Goal: Complete application form

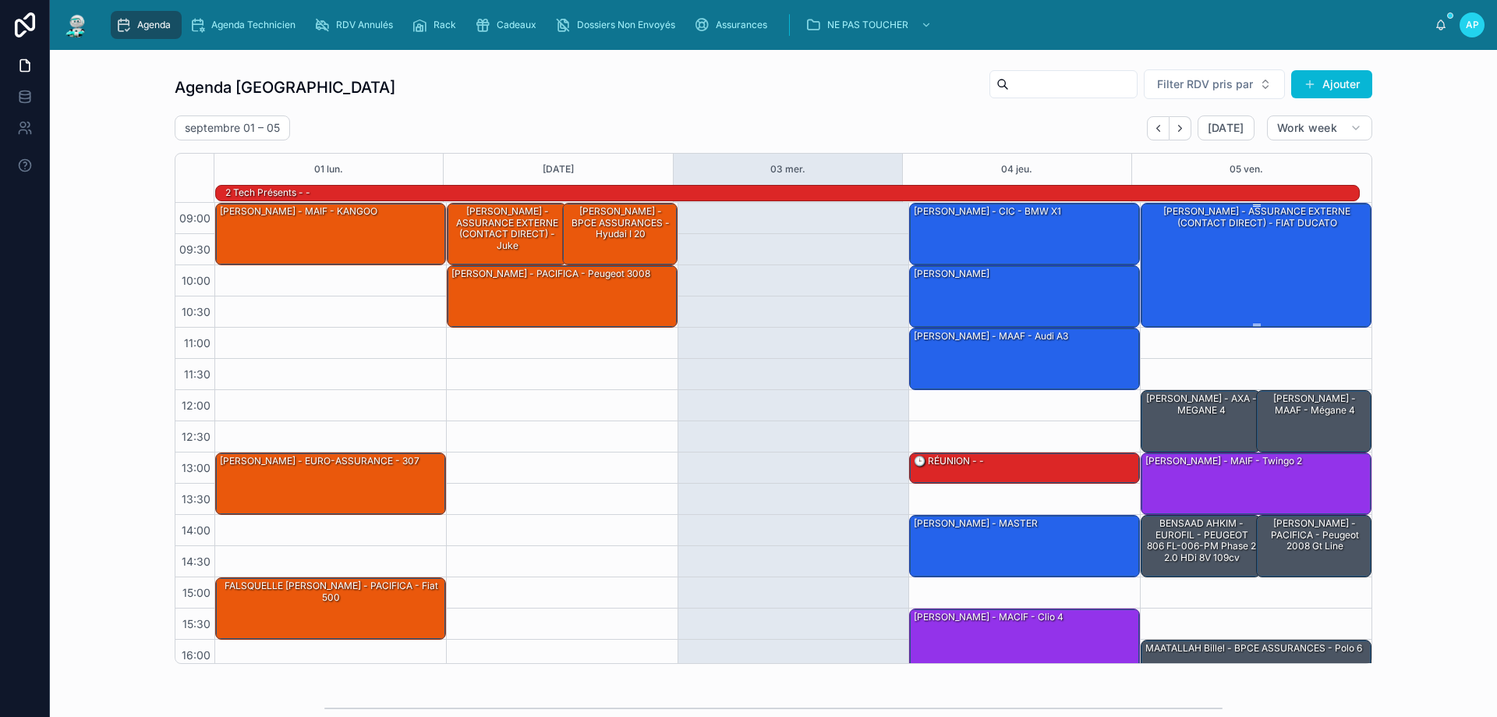
click at [1160, 240] on div "[PERSON_NAME] - ASSURANCE EXTERNE (CONTACT DIRECT) - FIAT DUCATO" at bounding box center [1257, 265] width 226 height 122
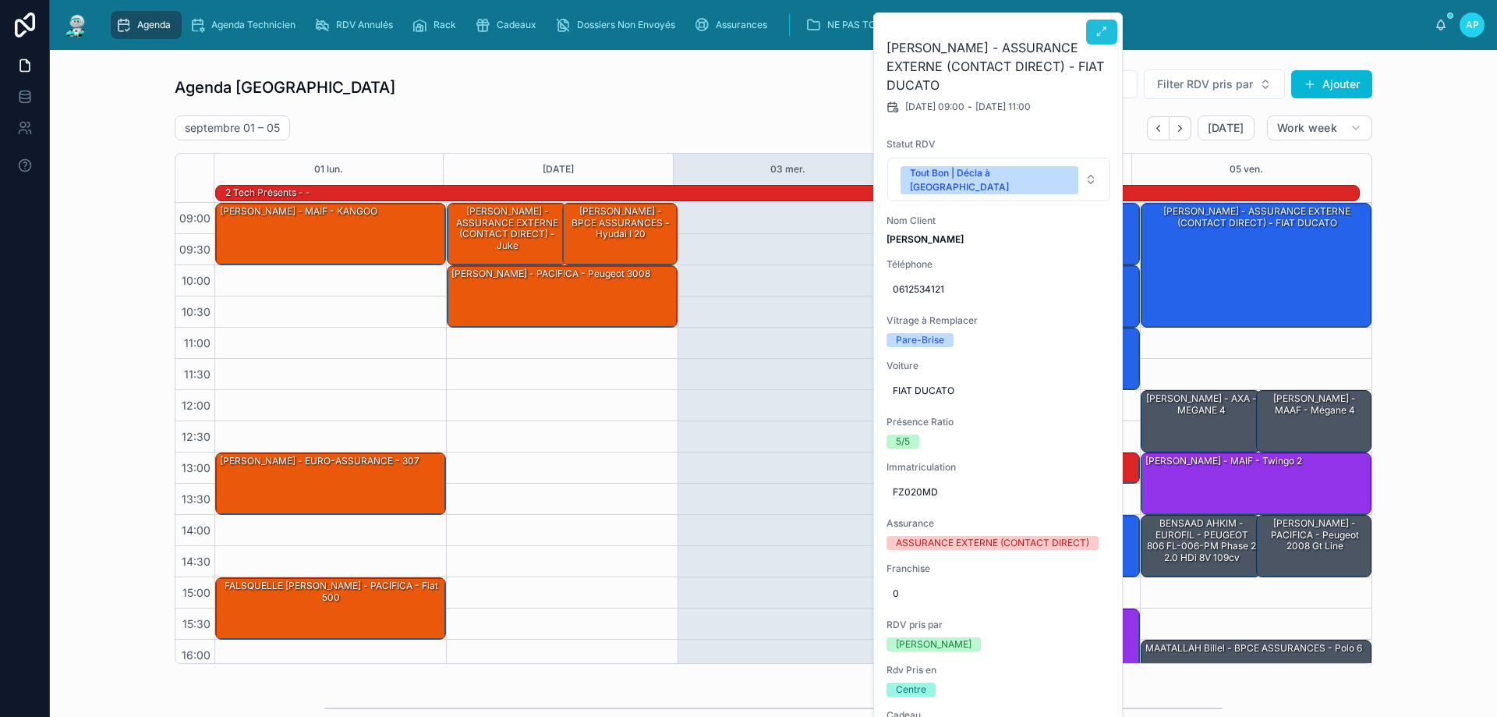
click at [1096, 37] on icon at bounding box center [1102, 32] width 12 height 12
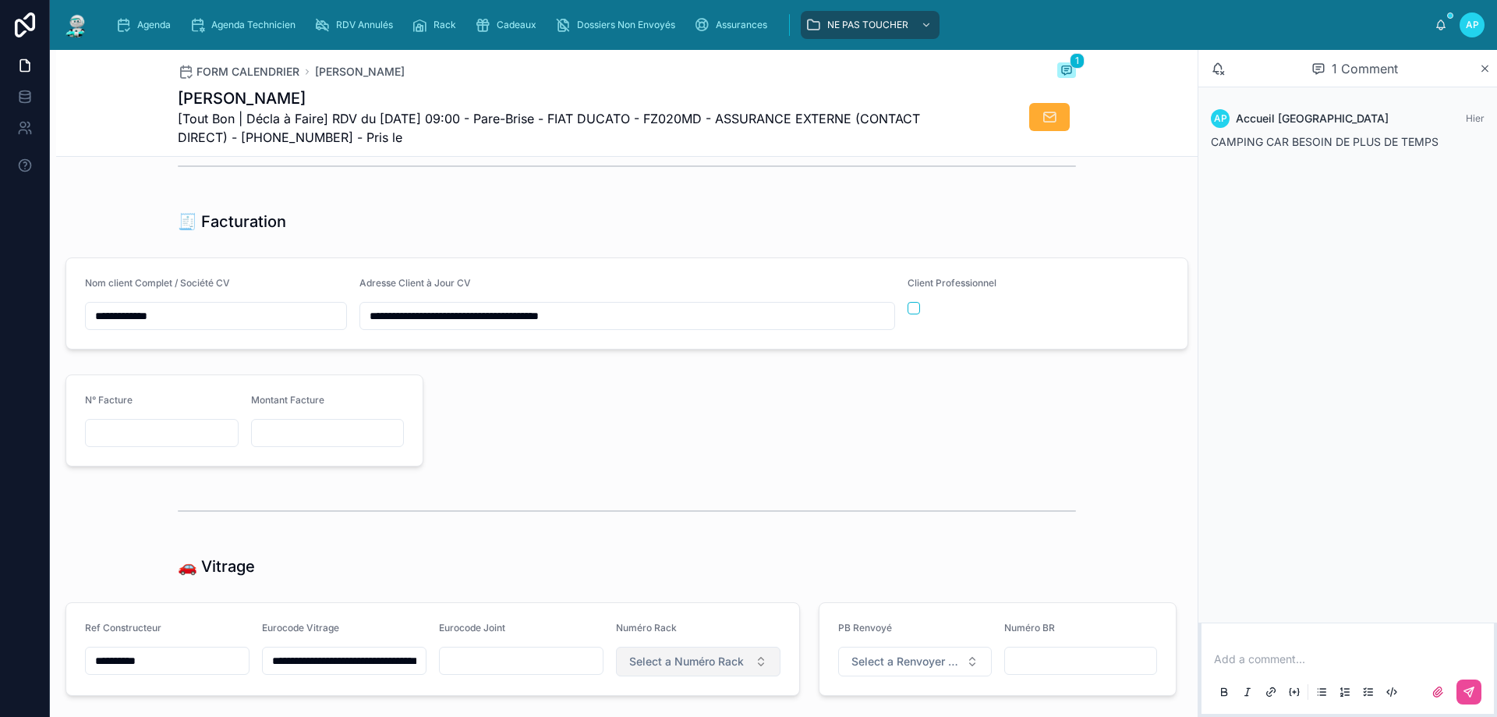
scroll to position [1716, 0]
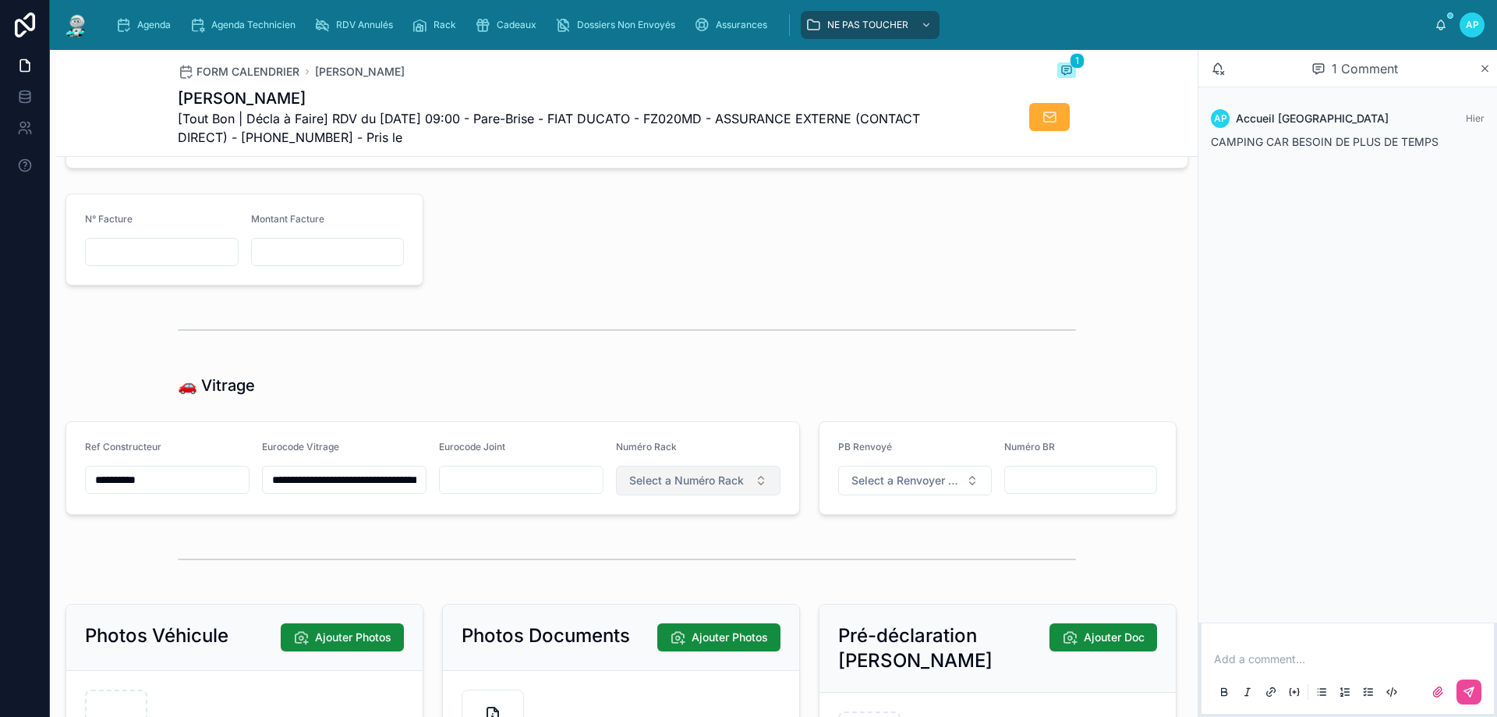
click at [714, 488] on span "Select a Numéro Rack" at bounding box center [686, 481] width 115 height 16
type input "**"
click at [702, 565] on div "53" at bounding box center [691, 554] width 193 height 28
click at [689, 558] on div "53" at bounding box center [691, 554] width 187 height 22
click at [175, 19] on div "Agenda" at bounding box center [146, 24] width 62 height 25
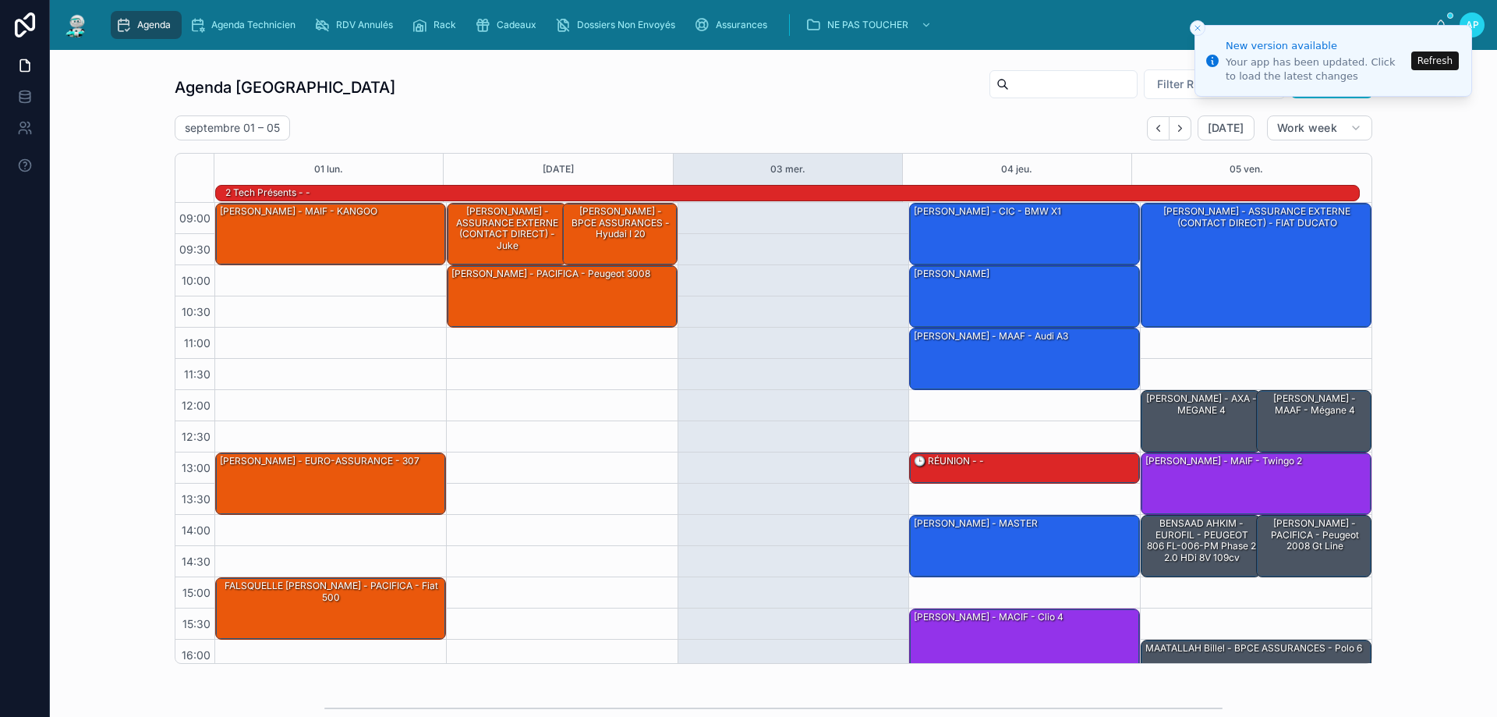
scroll to position [102, 0]
